Goal: Find contact information: Obtain details needed to contact an individual or organization

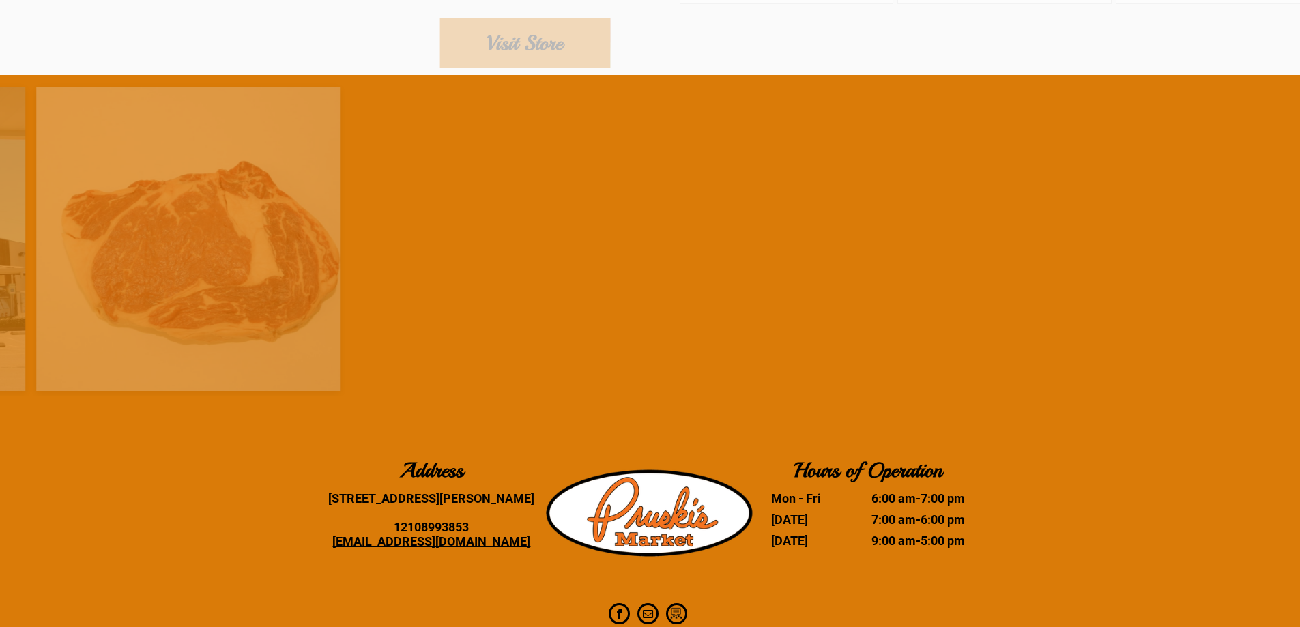
scroll to position [2450, 0]
